Goal: Task Accomplishment & Management: Manage account settings

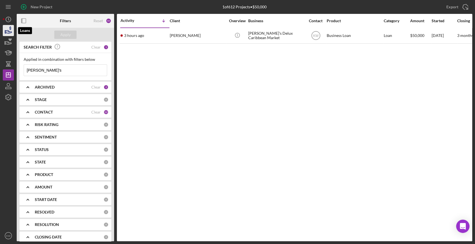
click at [5, 31] on icon "button" at bounding box center [8, 31] width 14 height 14
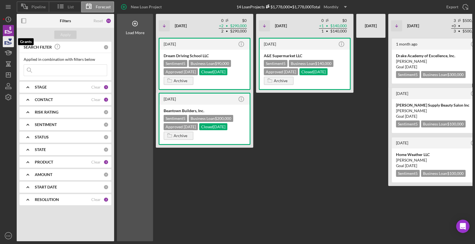
click at [7, 44] on icon "button" at bounding box center [8, 42] width 14 height 14
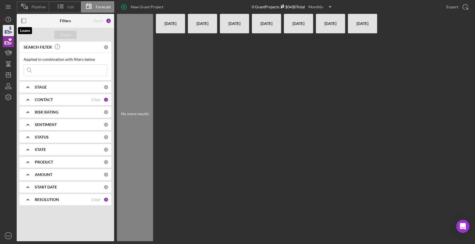
click at [6, 32] on icon "button" at bounding box center [8, 31] width 14 height 14
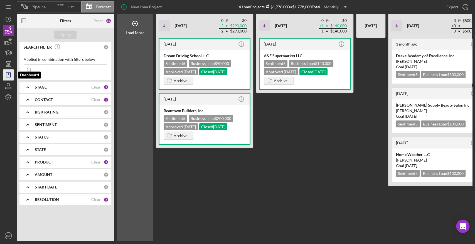
click at [9, 74] on icon "Icon/Dashboard" at bounding box center [8, 75] width 14 height 14
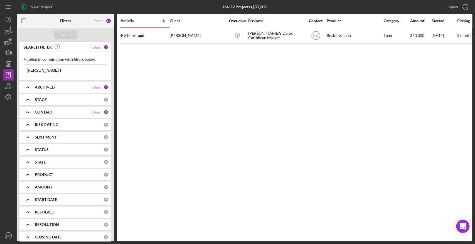
drag, startPoint x: 51, startPoint y: 69, endPoint x: 15, endPoint y: 69, distance: 35.6
click at [15, 69] on div "New Project 1 of 612 Projects • $50,000 dee's Export Icon/Export Filters Reset …" at bounding box center [237, 121] width 469 height 242
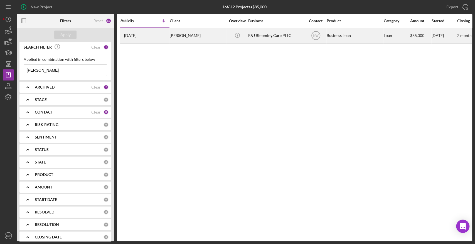
type input "[PERSON_NAME]"
click at [180, 36] on div "[PERSON_NAME]" at bounding box center [198, 35] width 56 height 15
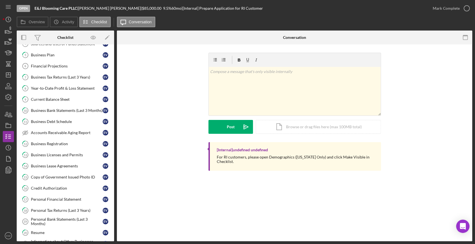
scroll to position [99, 0]
click at [59, 196] on div "Personal Financial Statement" at bounding box center [67, 198] width 72 height 4
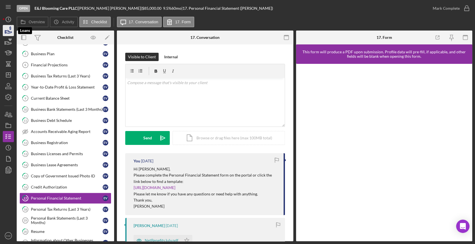
click at [9, 28] on icon "button" at bounding box center [8, 31] width 14 height 14
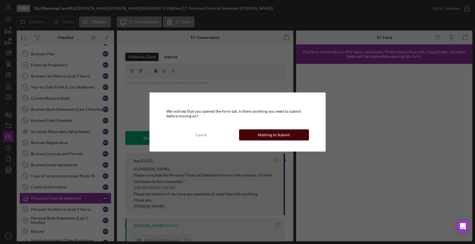
click at [287, 130] on div "Nothing to Submit" at bounding box center [274, 135] width 32 height 11
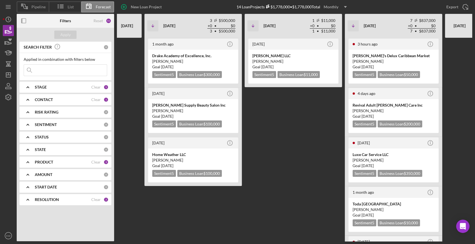
scroll to position [0, 246]
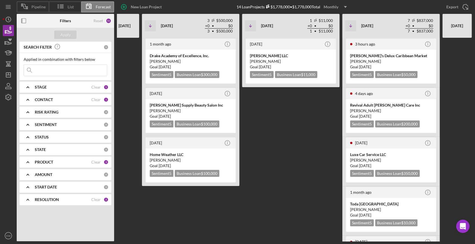
click at [467, 73] on div at bounding box center [456, 140] width 29 height 204
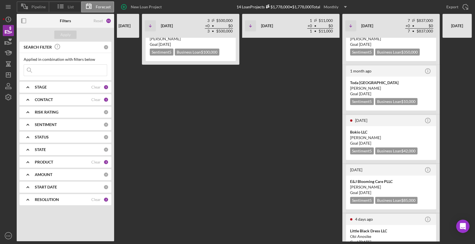
scroll to position [123, 0]
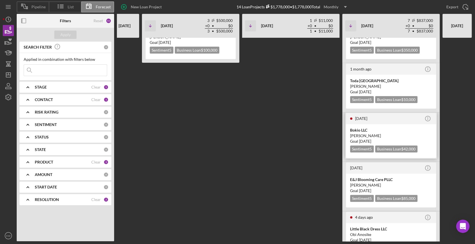
click at [389, 133] on div "[PERSON_NAME]" at bounding box center [391, 136] width 82 height 6
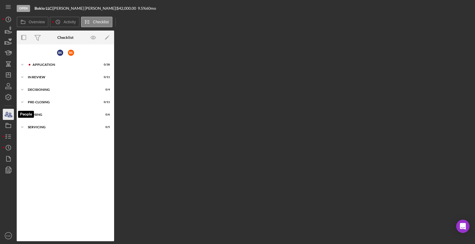
click at [11, 114] on icon "button" at bounding box center [8, 115] width 14 height 14
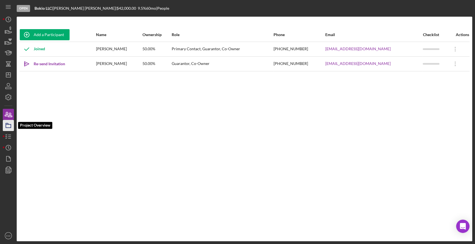
click at [9, 128] on rect "button" at bounding box center [8, 126] width 5 height 3
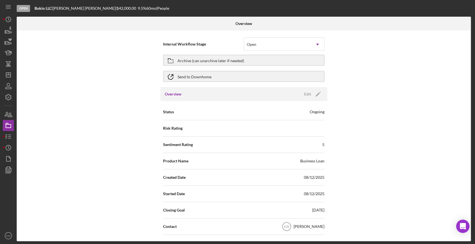
drag, startPoint x: 266, startPoint y: 56, endPoint x: 342, endPoint y: 48, distance: 76.5
click at [342, 48] on div "Internal Workflow Stage Open Icon/Dropdown Arrow Archive (can unarchive later i…" at bounding box center [244, 136] width 454 height 211
click at [340, 48] on div "Internal Workflow Stage Open Icon/Dropdown Arrow Archive (can unarchive later i…" at bounding box center [244, 136] width 454 height 211
click at [314, 47] on icon "Icon/Dropdown Arrow" at bounding box center [317, 44] width 13 height 13
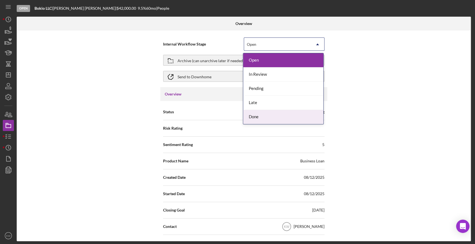
click at [264, 116] on div "Done" at bounding box center [283, 117] width 80 height 14
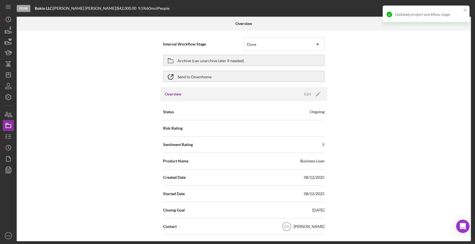
click at [467, 53] on div "Internal Workflow Stage Done Icon/Dropdown Arrow Archive (can unarchive later i…" at bounding box center [244, 136] width 454 height 211
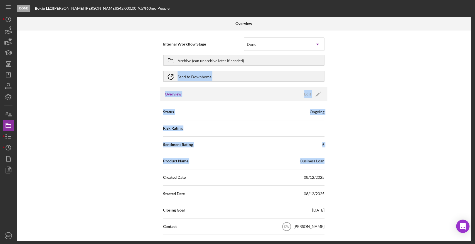
drag, startPoint x: 470, startPoint y: 53, endPoint x: 470, endPoint y: 160, distance: 107.0
click at [470, 160] on div "Internal Workflow Stage Done Icon/Dropdown Arrow Archive (can unarchive later i…" at bounding box center [244, 136] width 454 height 211
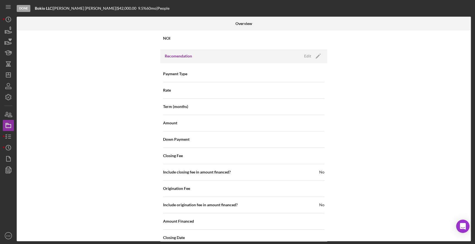
scroll to position [550, 0]
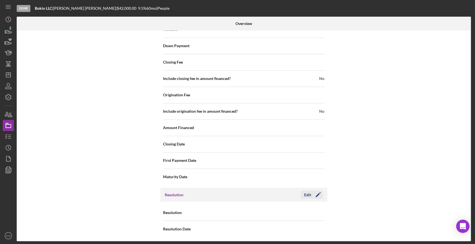
click at [320, 195] on icon "Icon/Edit" at bounding box center [318, 195] width 14 height 14
drag, startPoint x: 467, startPoint y: 198, endPoint x: 474, endPoint y: 217, distance: 20.0
click at [474, 217] on div "Done Bokio LLC | [PERSON_NAME] | $42,000.00 9.5 % 60 mo | People Overview Inter…" at bounding box center [237, 122] width 475 height 244
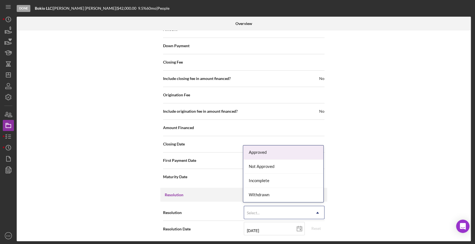
click at [311, 214] on icon "Icon/Dropdown Arrow" at bounding box center [317, 212] width 13 height 13
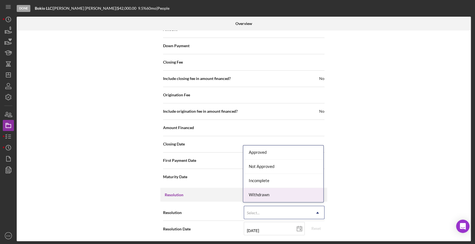
click at [300, 191] on div "Withdrawn" at bounding box center [283, 195] width 80 height 14
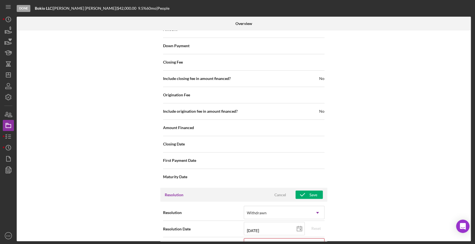
click at [468, 195] on div "Internal Workflow Stage Done Icon/Dropdown Arrow Archive (can unarchive later i…" at bounding box center [244, 136] width 454 height 211
drag, startPoint x: 470, startPoint y: 197, endPoint x: 472, endPoint y: 245, distance: 48.4
click at [472, 244] on html "Done Bokio LLC | [PERSON_NAME] | $42,000.00 9.5 % 60 mo | People Overview Inter…" at bounding box center [237, 122] width 475 height 244
click at [402, 178] on div "Internal Workflow Stage Done Icon/Dropdown Arrow Archive (can unarchive later i…" at bounding box center [244, 136] width 454 height 211
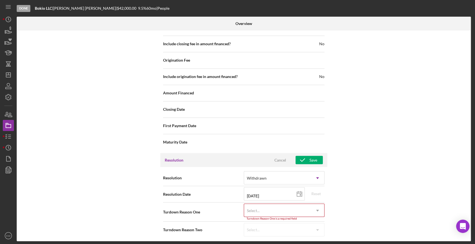
scroll to position [585, 0]
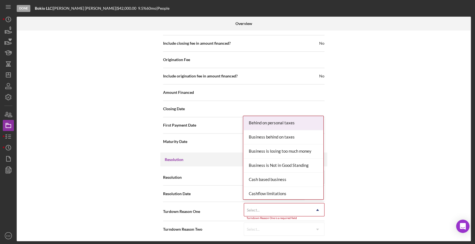
click at [309, 207] on div "Select... Icon/Dropdown Arrow" at bounding box center [284, 209] width 81 height 13
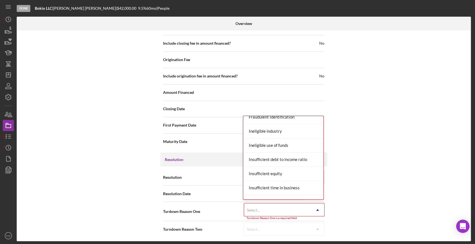
scroll to position [176, 0]
